Goal: Information Seeking & Learning: Understand process/instructions

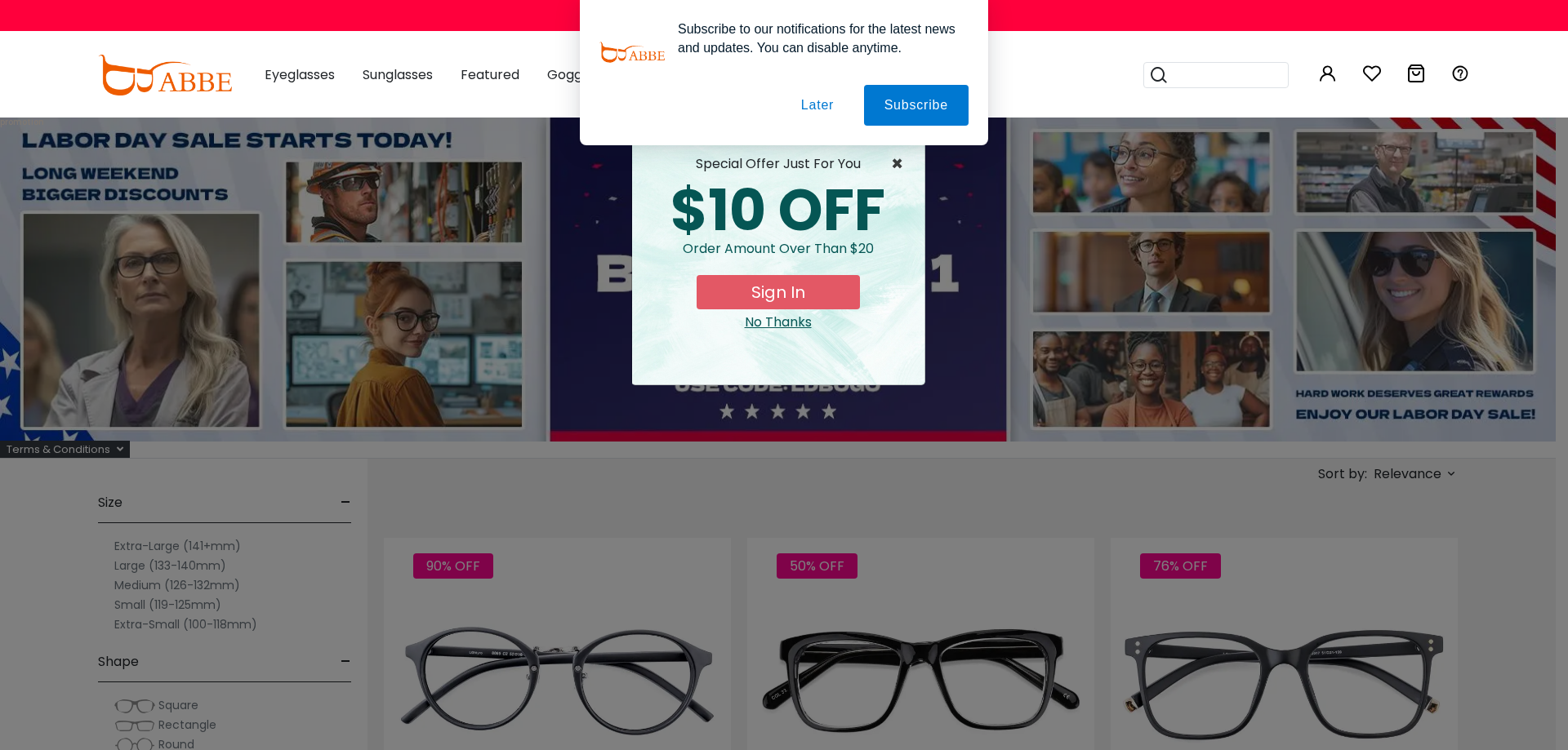
click at [896, 161] on span "×" at bounding box center [901, 164] width 21 height 20
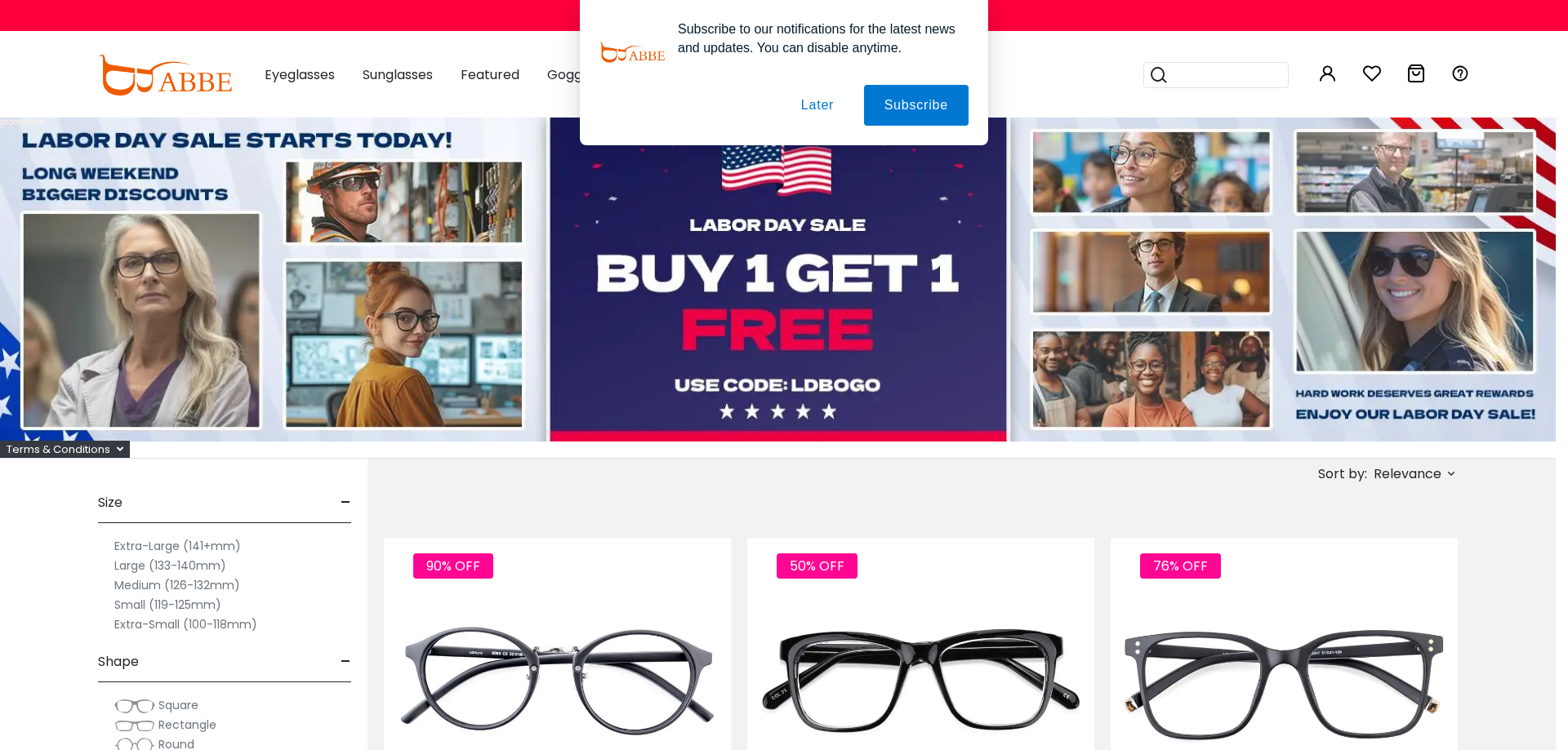
click at [0, 0] on button "Later" at bounding box center [0, 0] width 0 height 0
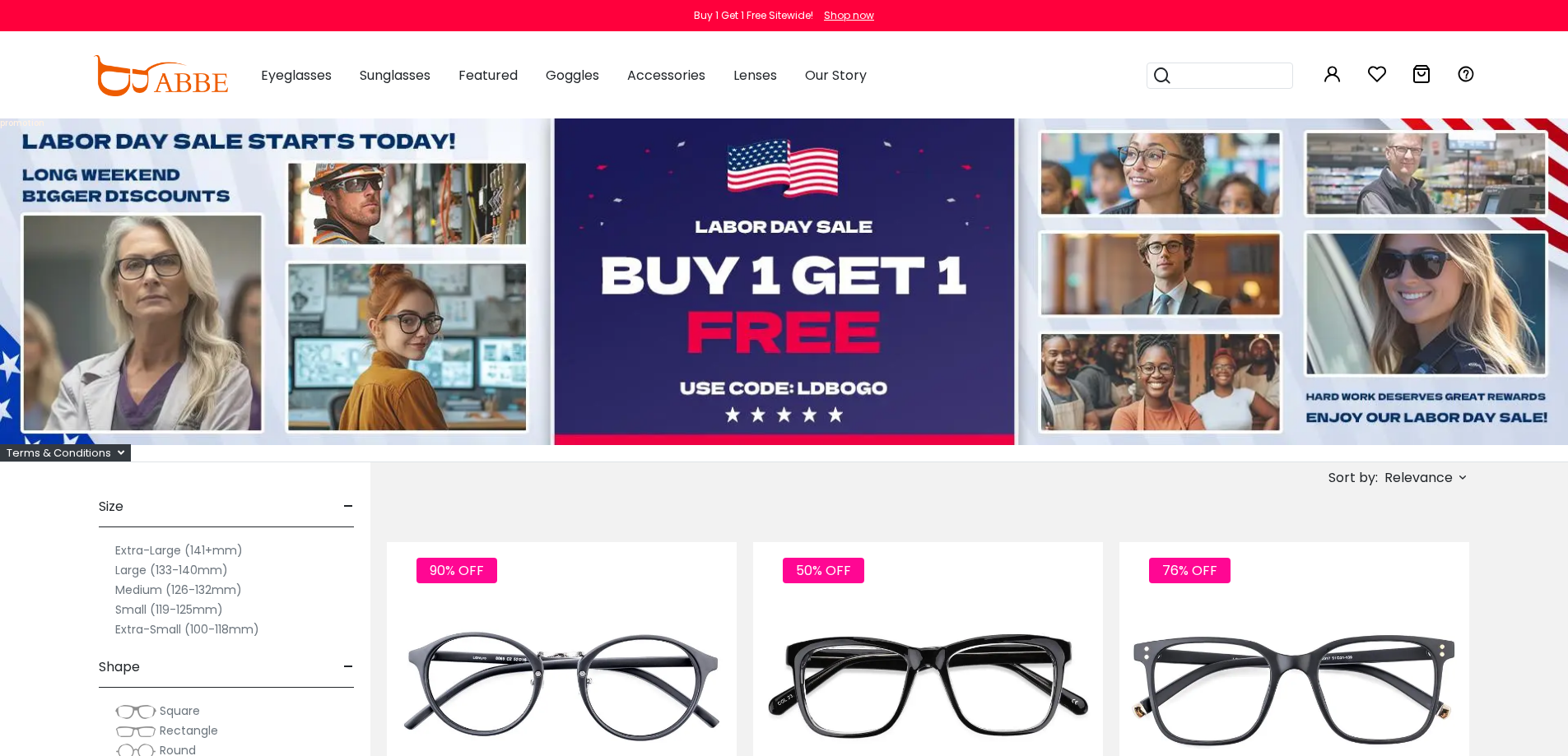
click at [98, 457] on div "Terms & Conditions" at bounding box center [65, 453] width 131 height 18
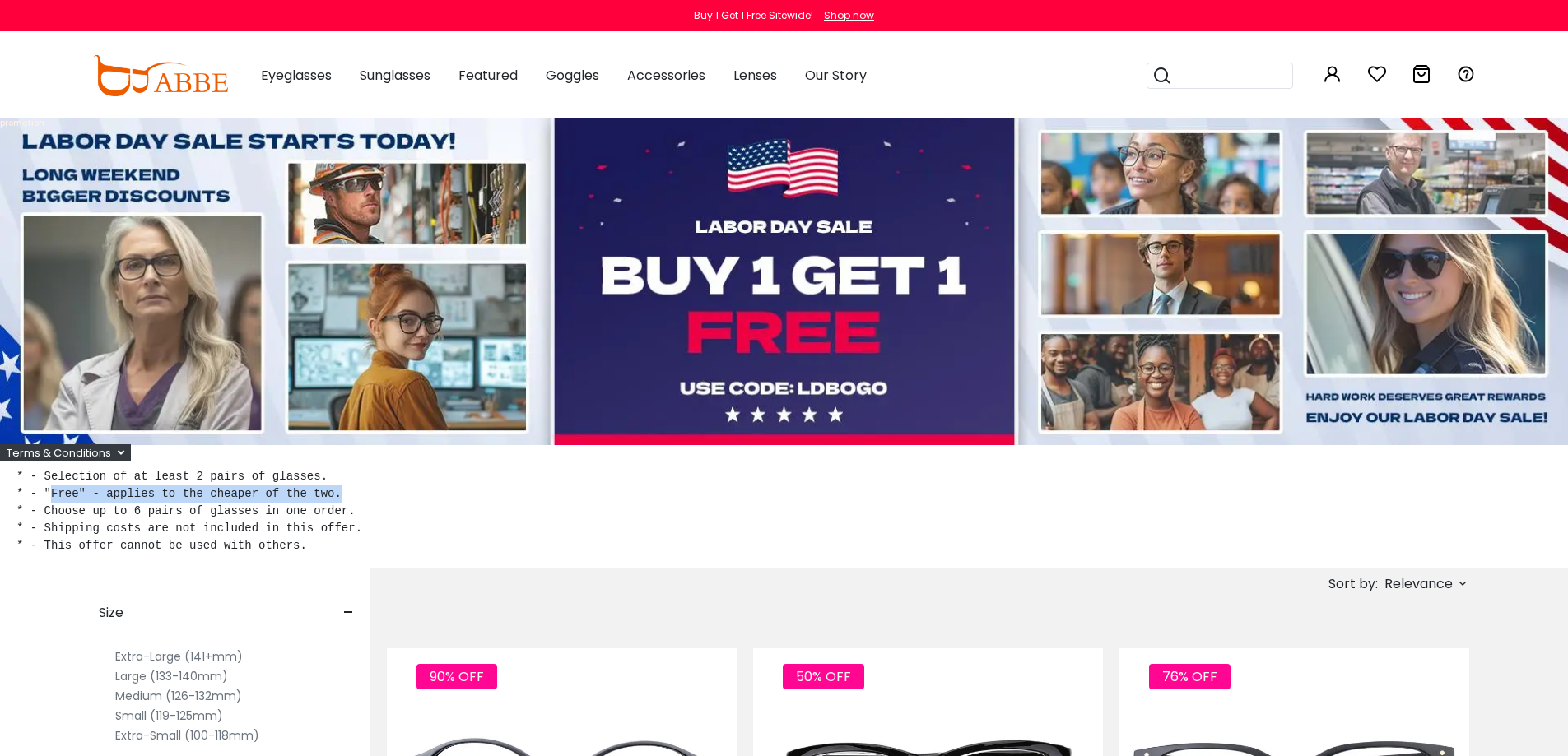
drag, startPoint x: 321, startPoint y: 493, endPoint x: 51, endPoint y: 496, distance: 270.0
click at [51, 496] on pre "* - Selection of at least 2 pairs of glasses. * - "Free" - applies to the cheap…" at bounding box center [784, 512] width 1534 height 87
copy pre "Free" - applies to the cheaper of the two."
drag, startPoint x: 342, startPoint y: 514, endPoint x: 44, endPoint y: 516, distance: 298.0
click at [44, 516] on pre "* - Selection of at least 2 pairs of glasses. * - "Free" - applies to the cheap…" at bounding box center [784, 512] width 1534 height 87
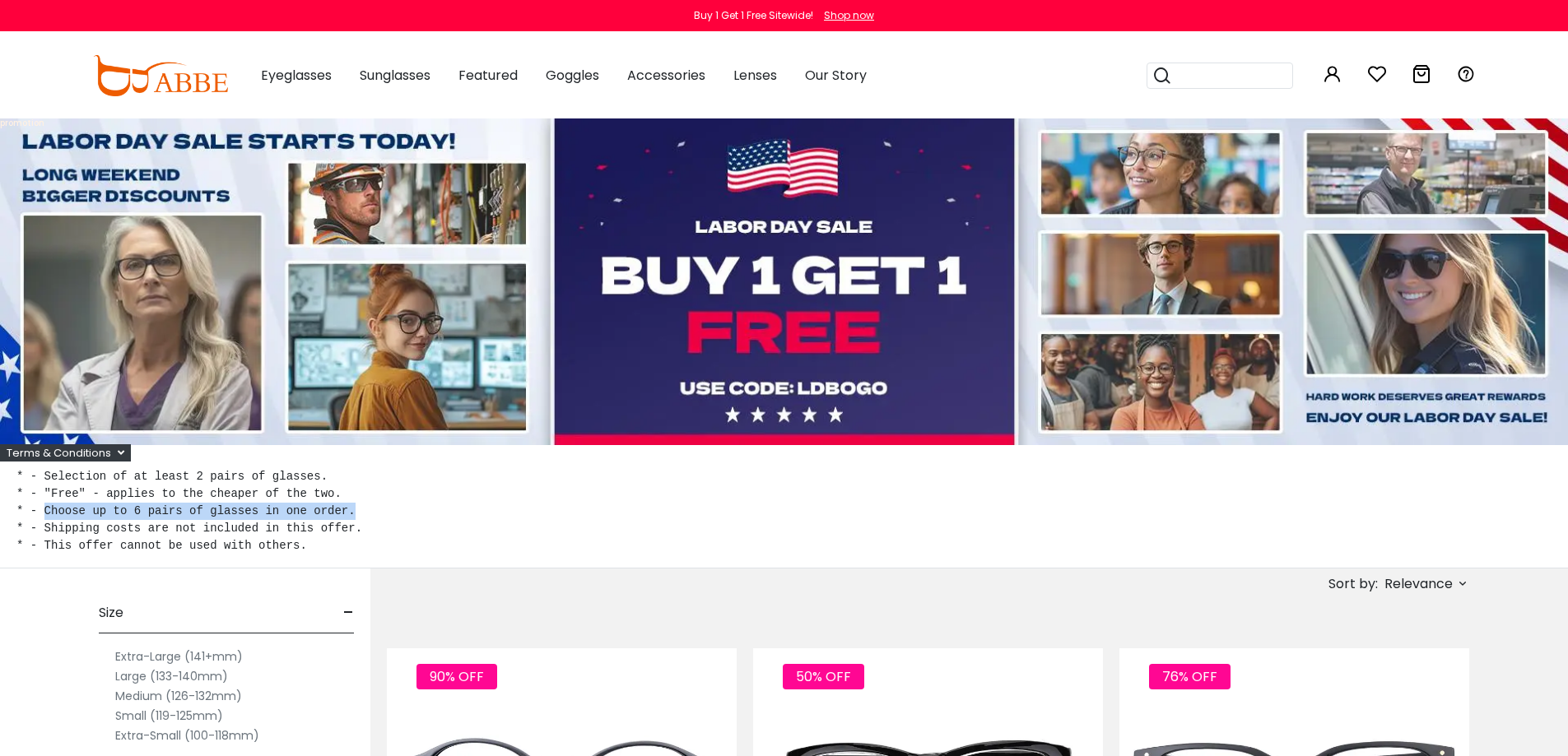
copy pre "Choose up to 6 pairs of glasses in one order."
drag, startPoint x: 272, startPoint y: 533, endPoint x: 43, endPoint y: 526, distance: 229.1
click at [43, 526] on pre "* - Selection of at least 2 pairs of glasses. * - "Free" - applies to the cheap…" at bounding box center [784, 512] width 1534 height 87
copy pre "Shipping costs are not included in this offer."
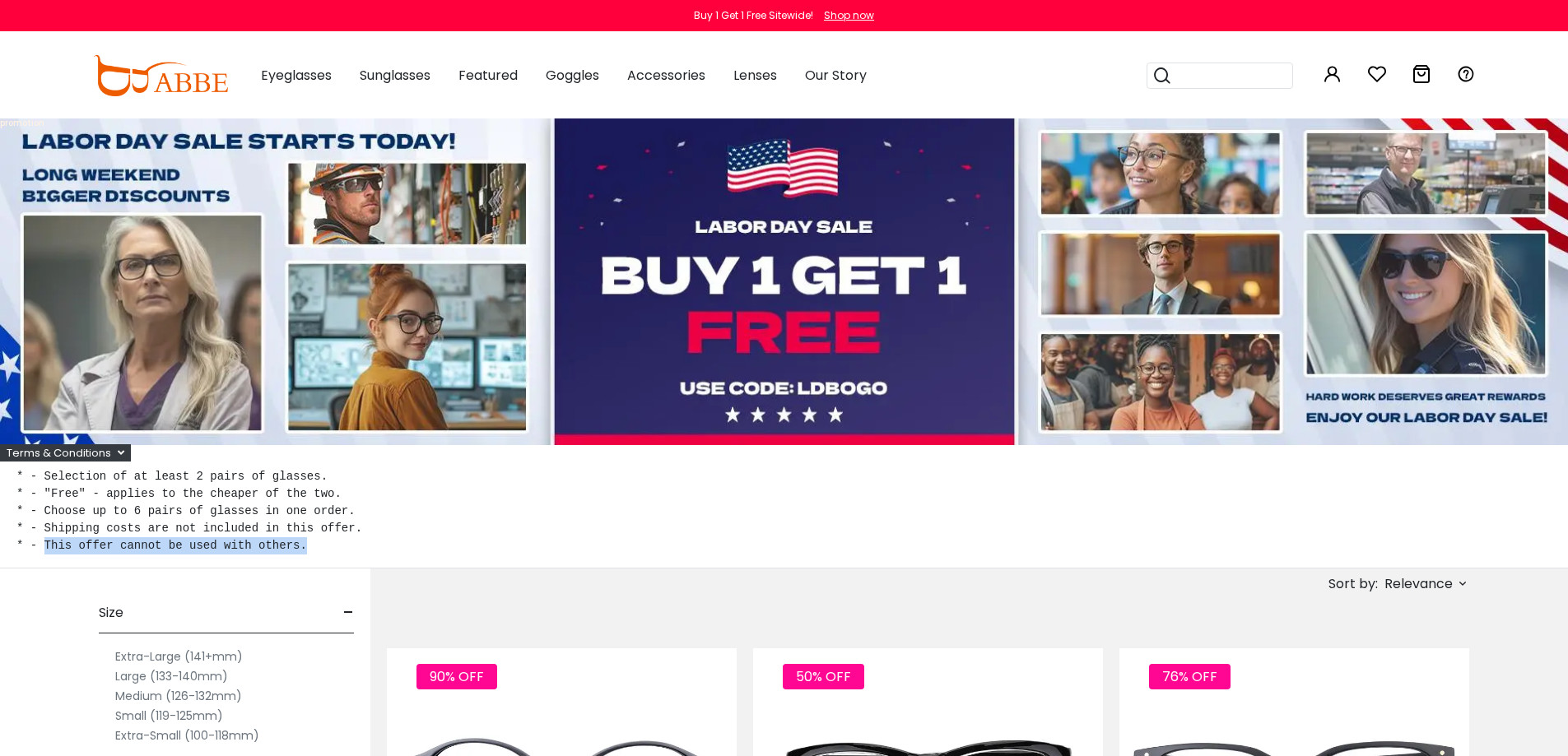
drag, startPoint x: 324, startPoint y: 546, endPoint x: 40, endPoint y: 544, distance: 284.0
click at [40, 544] on pre "* - Selection of at least 2 pairs of glasses. * - "Free" - applies to the cheap…" at bounding box center [784, 512] width 1534 height 87
copy pre "This offer cannot be used with others."
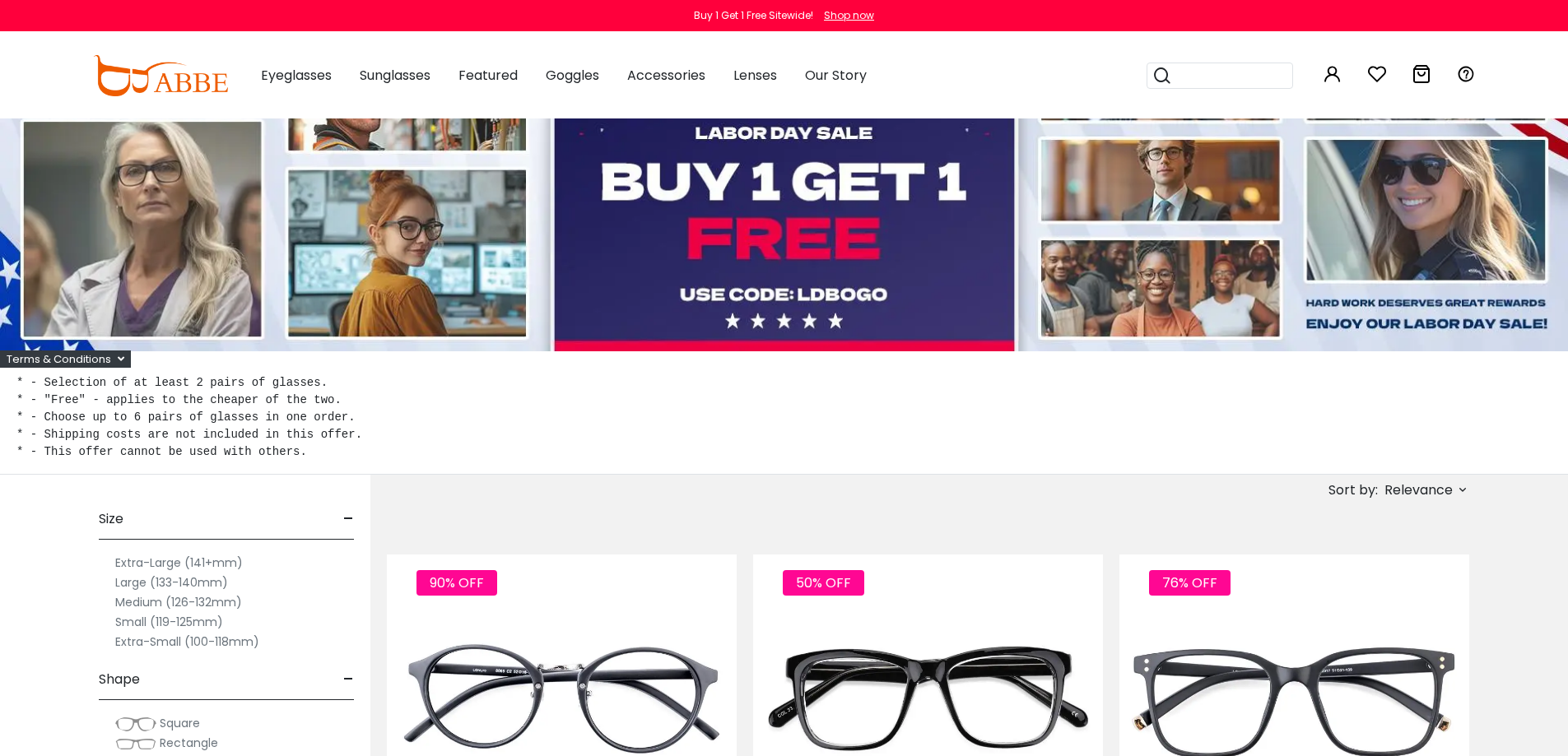
scroll to position [100, 0]
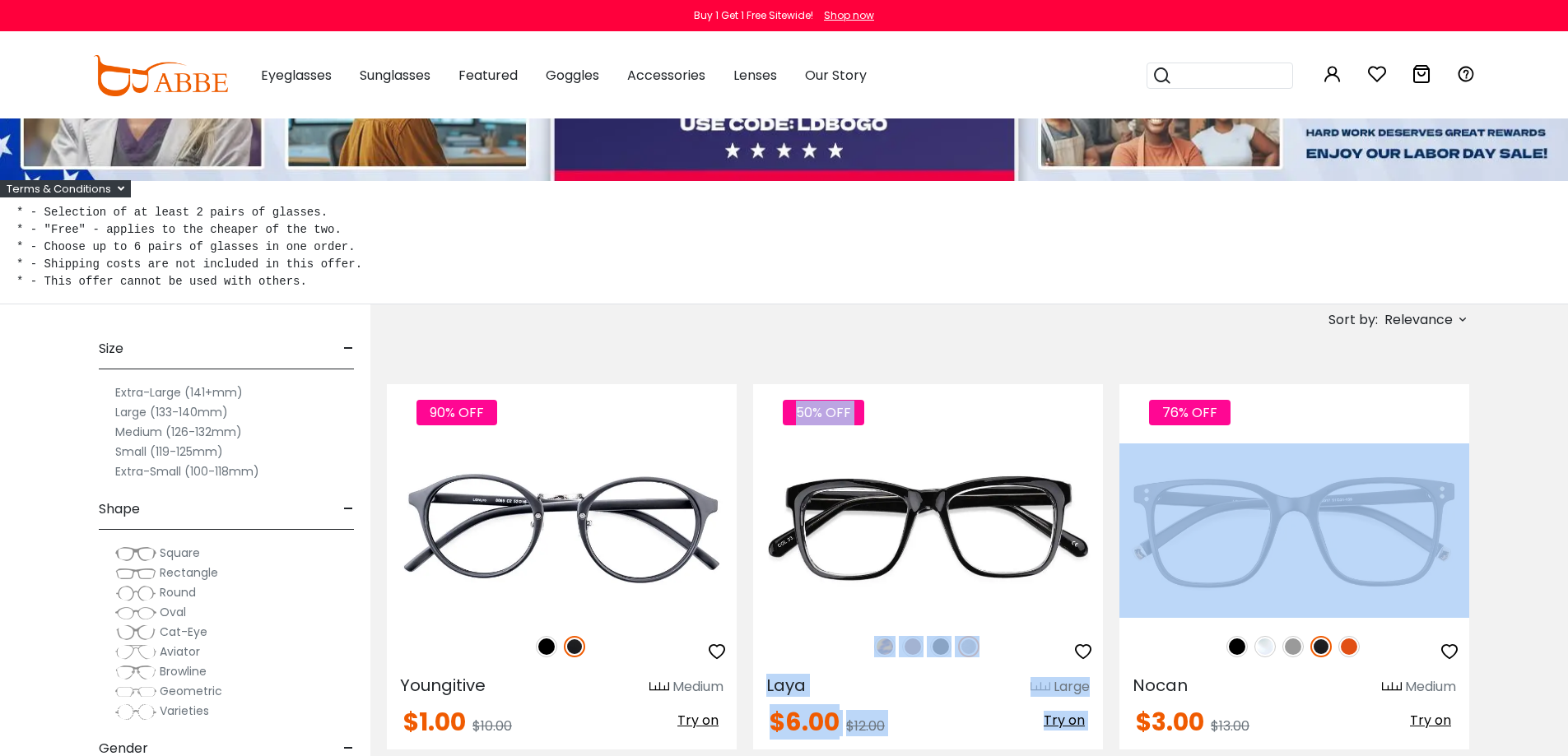
drag, startPoint x: 976, startPoint y: 434, endPoint x: 1470, endPoint y: 422, distance: 494.1
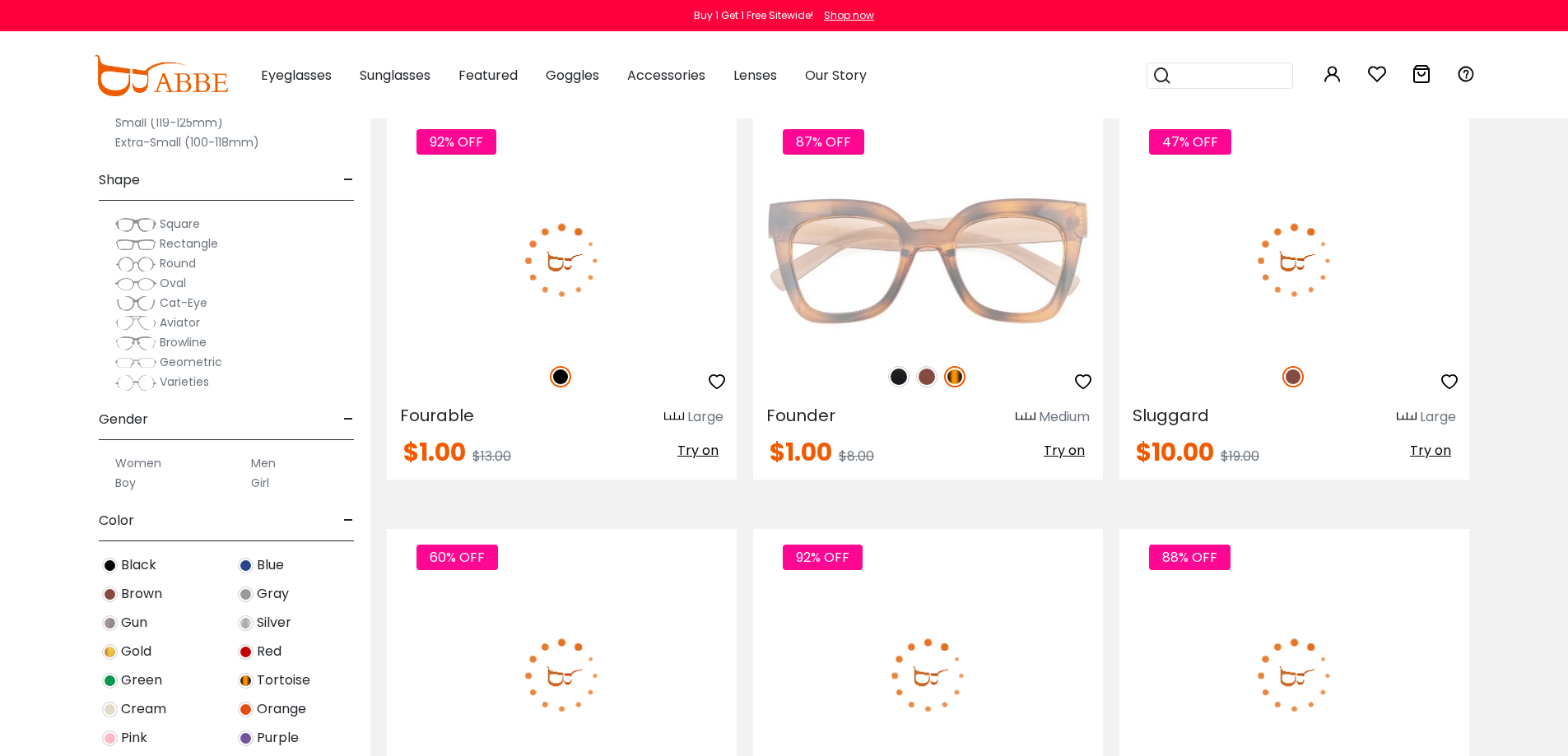
scroll to position [4131, 0]
